Goal: Check status: Check status

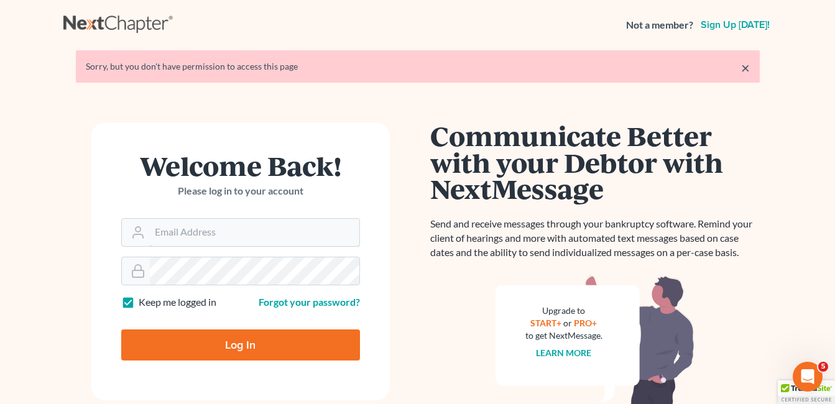
type input "[EMAIL_ADDRESS][DOMAIN_NAME]"
click at [263, 341] on input "Log In" at bounding box center [240, 345] width 239 height 31
type input "Thinking..."
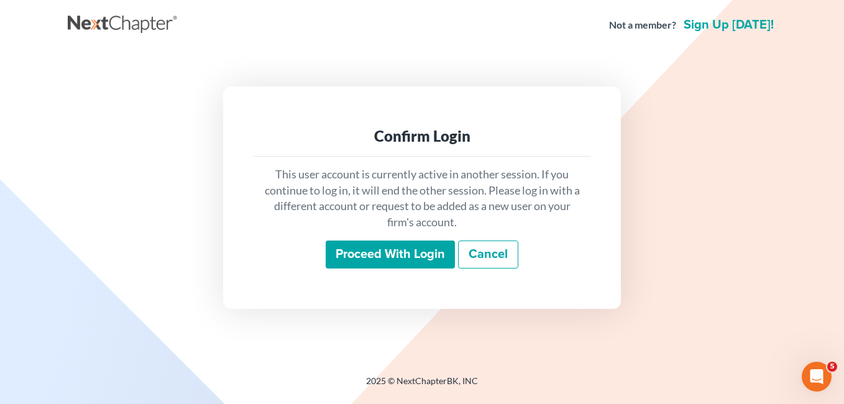
click at [414, 256] on input "Proceed with login" at bounding box center [390, 255] width 129 height 29
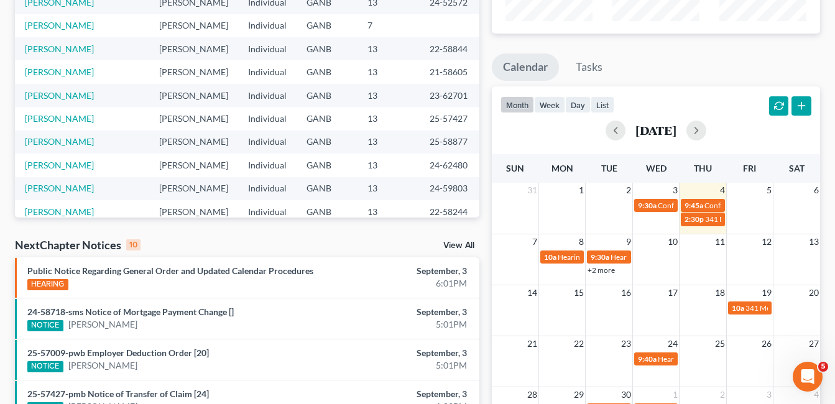
scroll to position [249, 0]
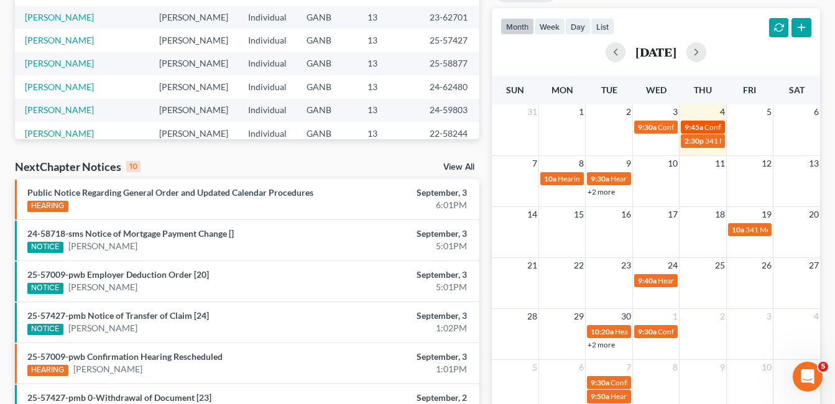
click at [708, 129] on span "Confirmation Hearing for [PERSON_NAME]" at bounding box center [775, 126] width 142 height 9
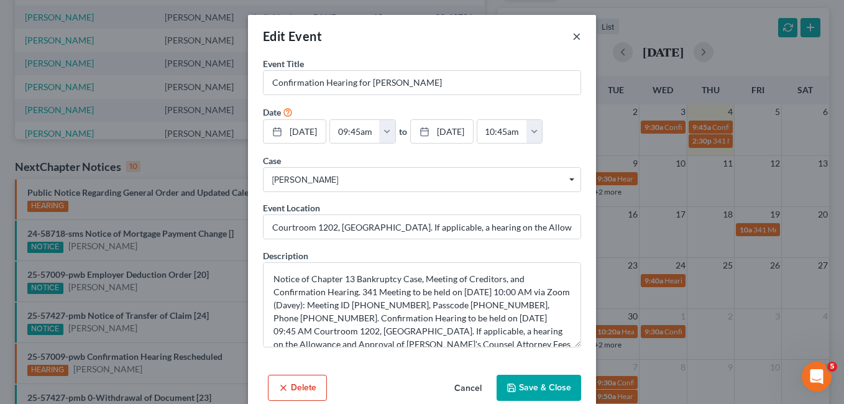
click at [573, 34] on button "×" at bounding box center [577, 36] width 9 height 15
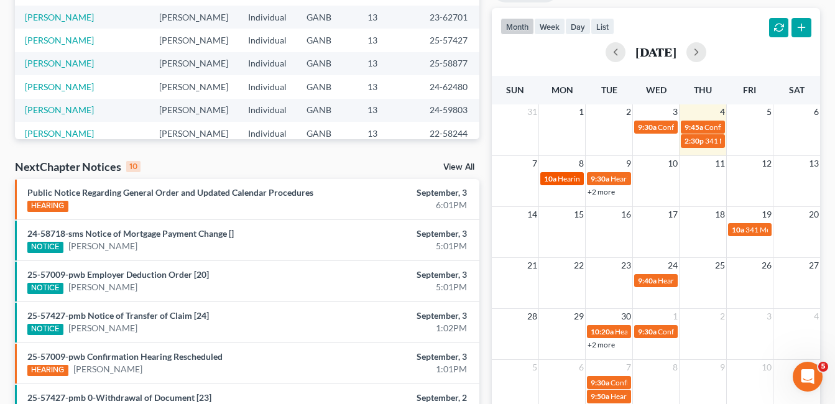
click at [568, 178] on span "Hearing for Ernestine Moore" at bounding box center [606, 178] width 97 height 9
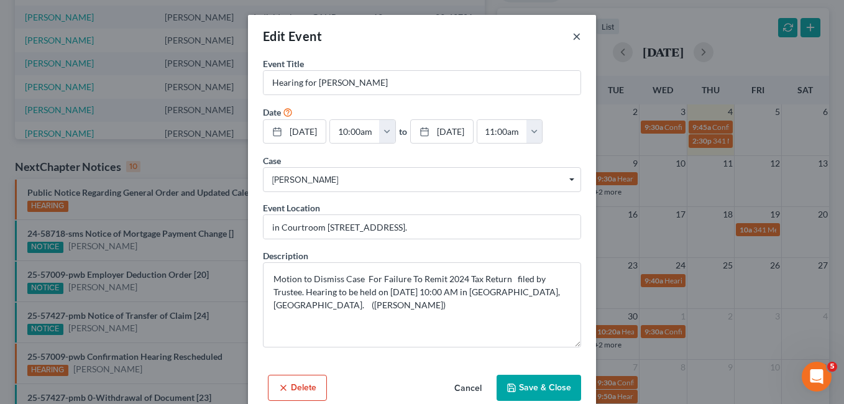
click at [575, 37] on button "×" at bounding box center [577, 36] width 9 height 15
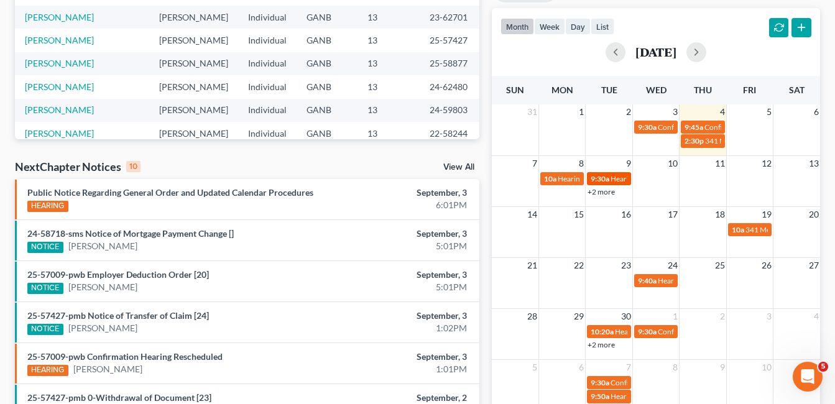
click at [606, 179] on span "9:30a" at bounding box center [600, 178] width 19 height 9
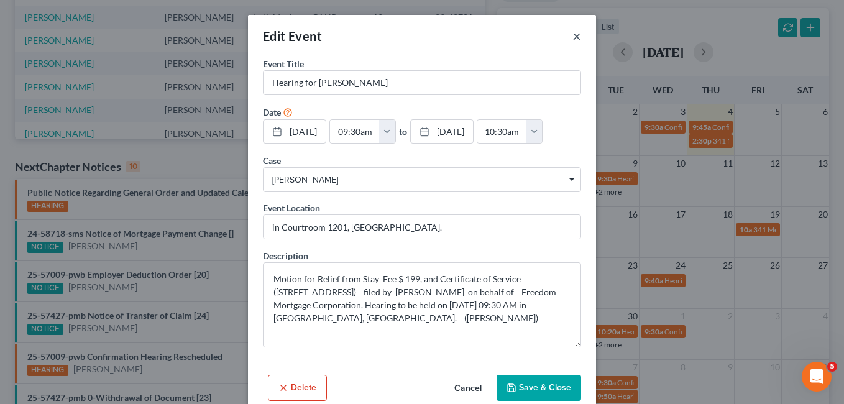
click at [573, 36] on button "×" at bounding box center [577, 36] width 9 height 15
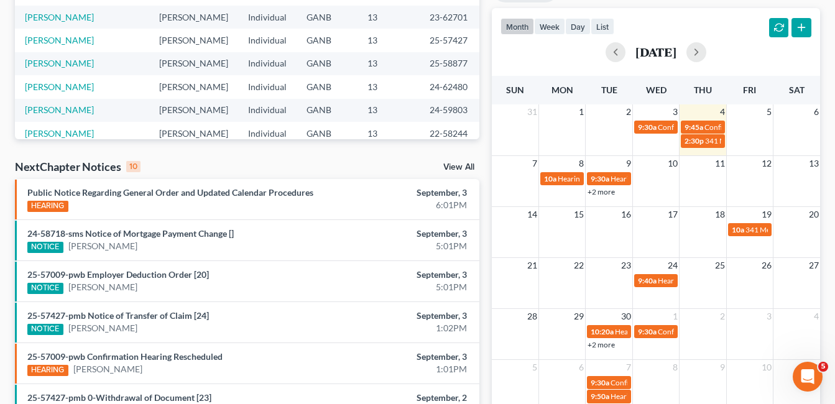
click at [607, 189] on link "+2 more" at bounding box center [601, 191] width 27 height 9
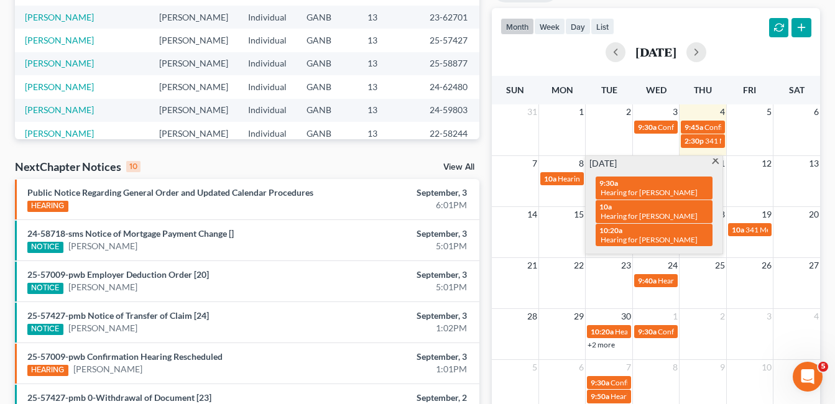
click at [716, 159] on span at bounding box center [715, 163] width 9 height 8
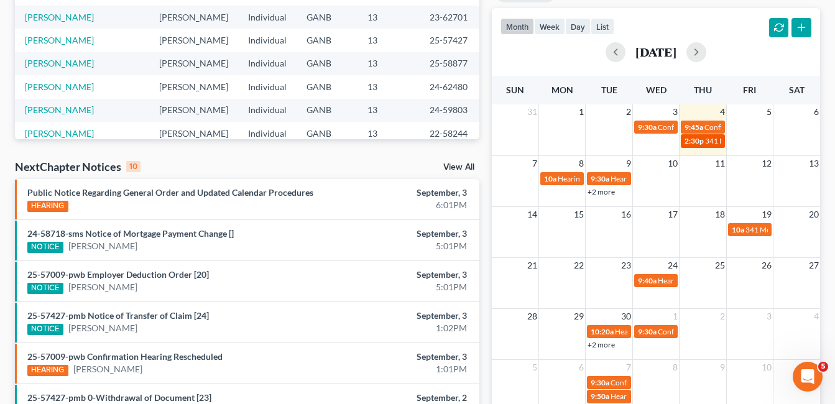
click at [705, 143] on span "341 Meeting for Roberta Talley" at bounding box center [761, 140] width 112 height 9
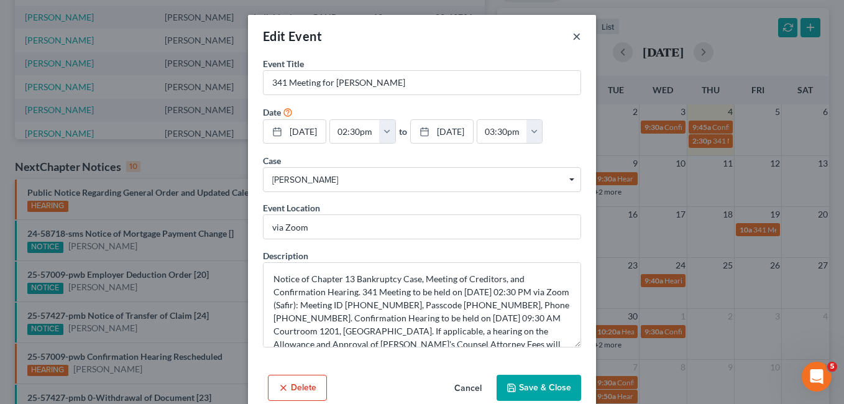
click at [573, 36] on button "×" at bounding box center [577, 36] width 9 height 15
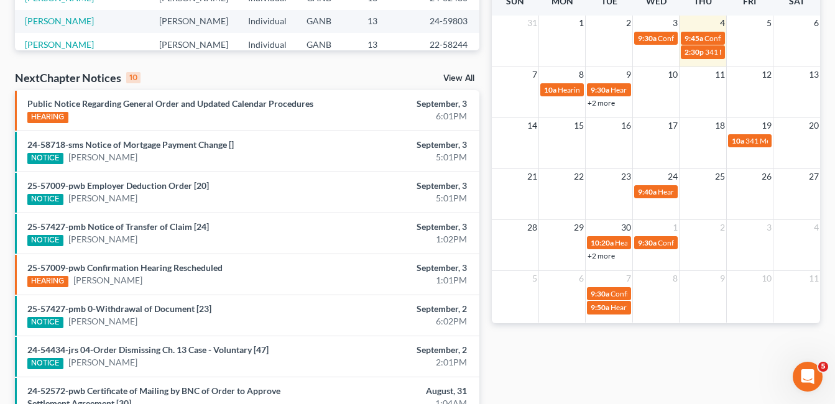
scroll to position [187, 0]
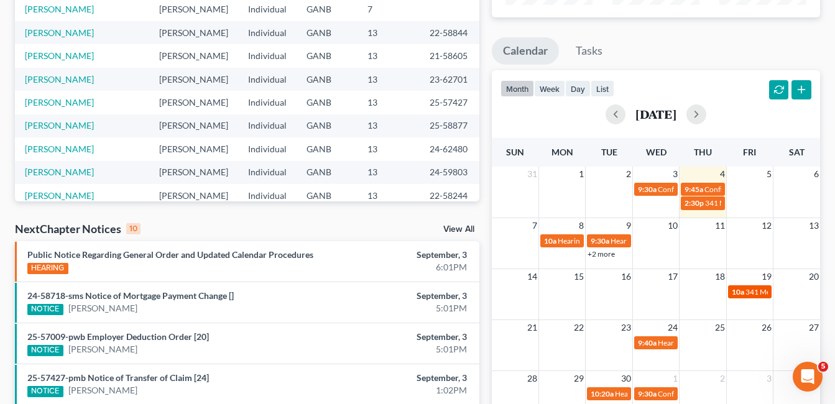
click at [749, 295] on span "341 Meeting for Catherine Truitt" at bounding box center [802, 291] width 112 height 9
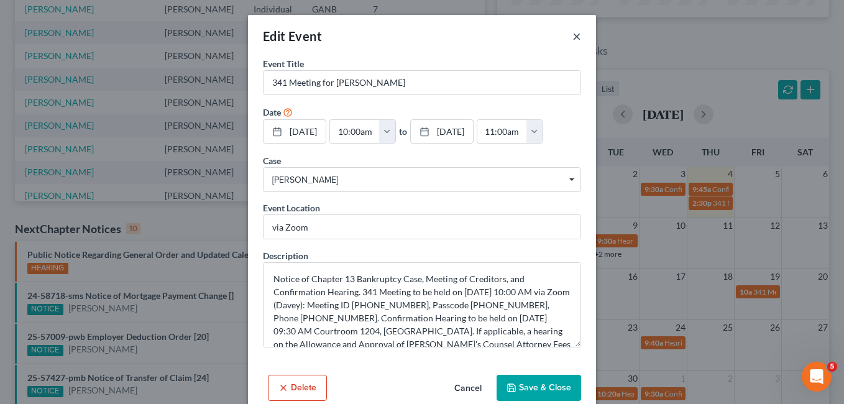
click at [573, 36] on button "×" at bounding box center [577, 36] width 9 height 15
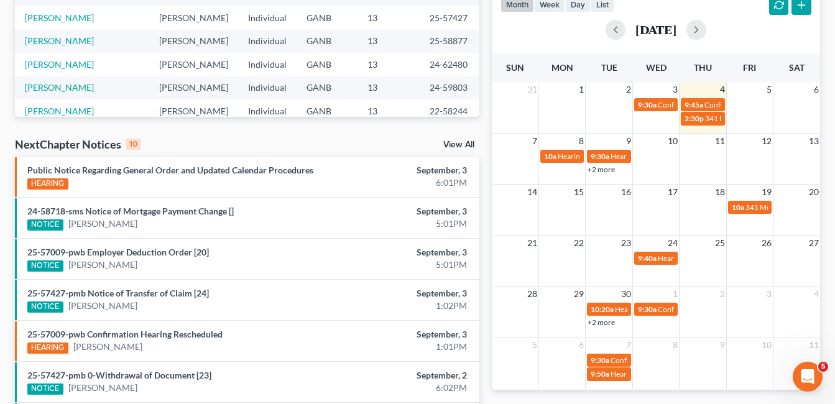
scroll to position [249, 0]
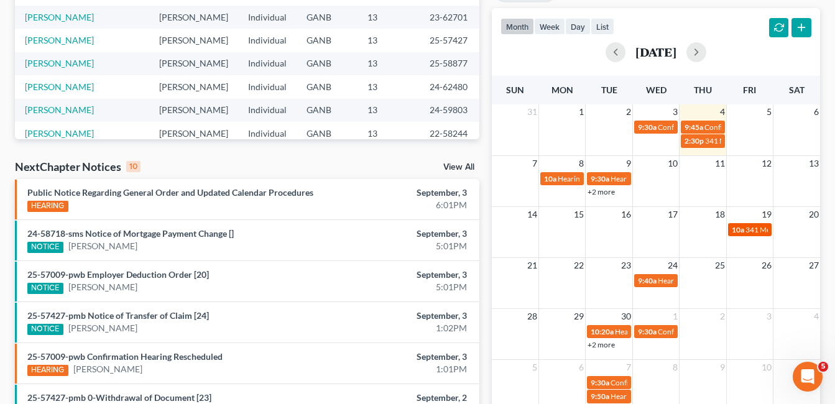
click at [755, 233] on span "341 Meeting for Catherine Truitt" at bounding box center [802, 229] width 112 height 9
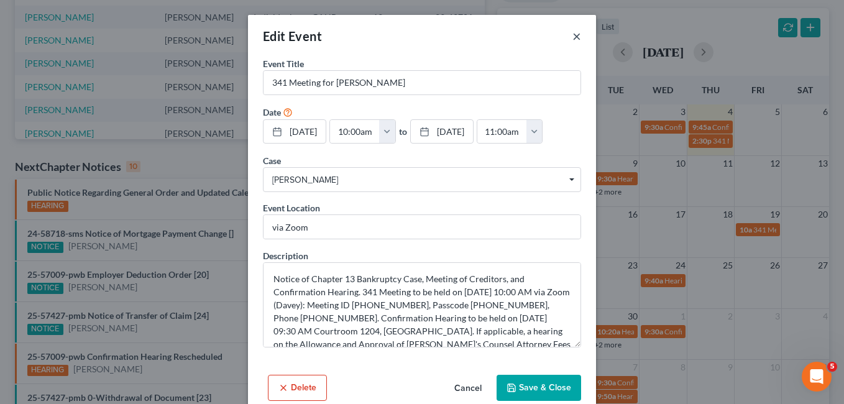
click at [573, 37] on button "×" at bounding box center [577, 36] width 9 height 15
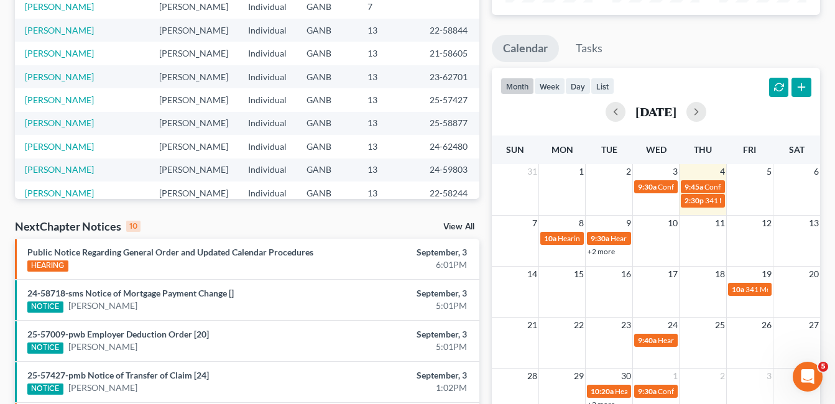
scroll to position [0, 0]
